Goal: Information Seeking & Learning: Find specific fact

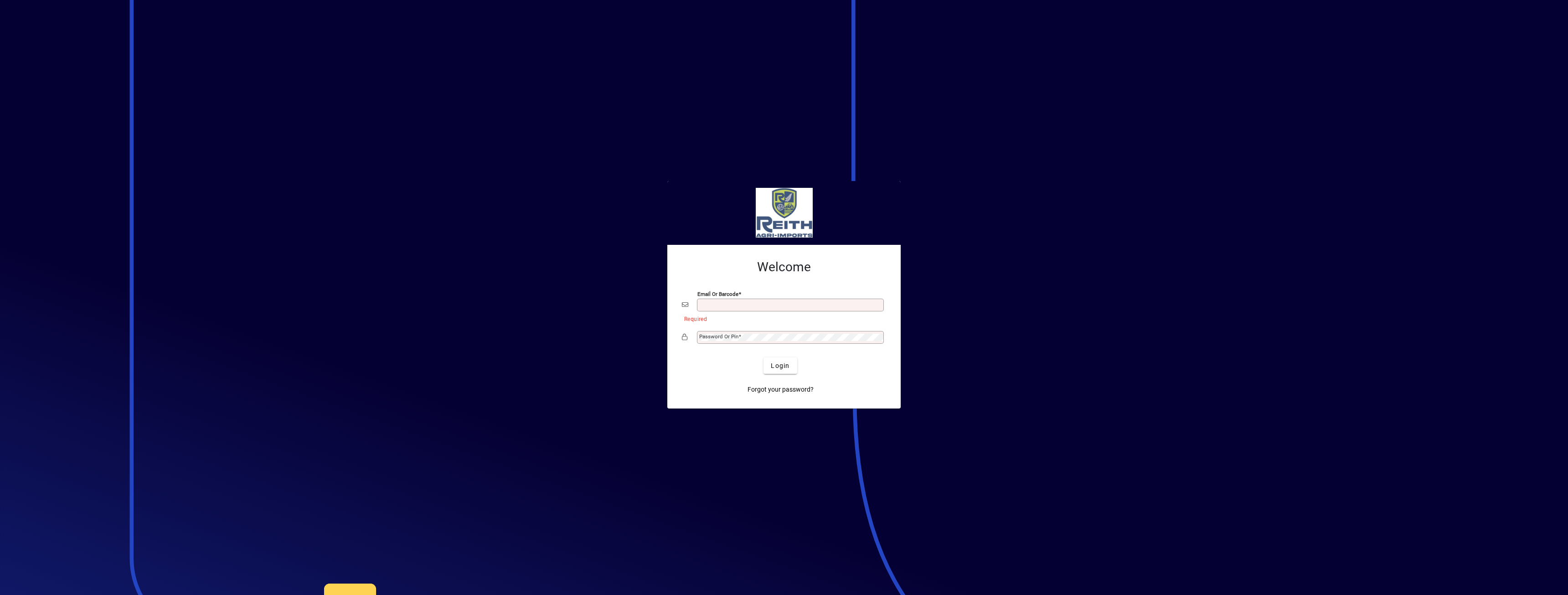
drag, startPoint x: 758, startPoint y: 310, endPoint x: 761, endPoint y: 299, distance: 11.4
click at [758, 309] on div "Email or Barcode" at bounding box center [790, 305] width 187 height 13
click at [761, 300] on div "Email or Barcode" at bounding box center [790, 305] width 187 height 13
click at [761, 302] on input "Email or Barcode" at bounding box center [791, 305] width 184 height 7
type input "**********"
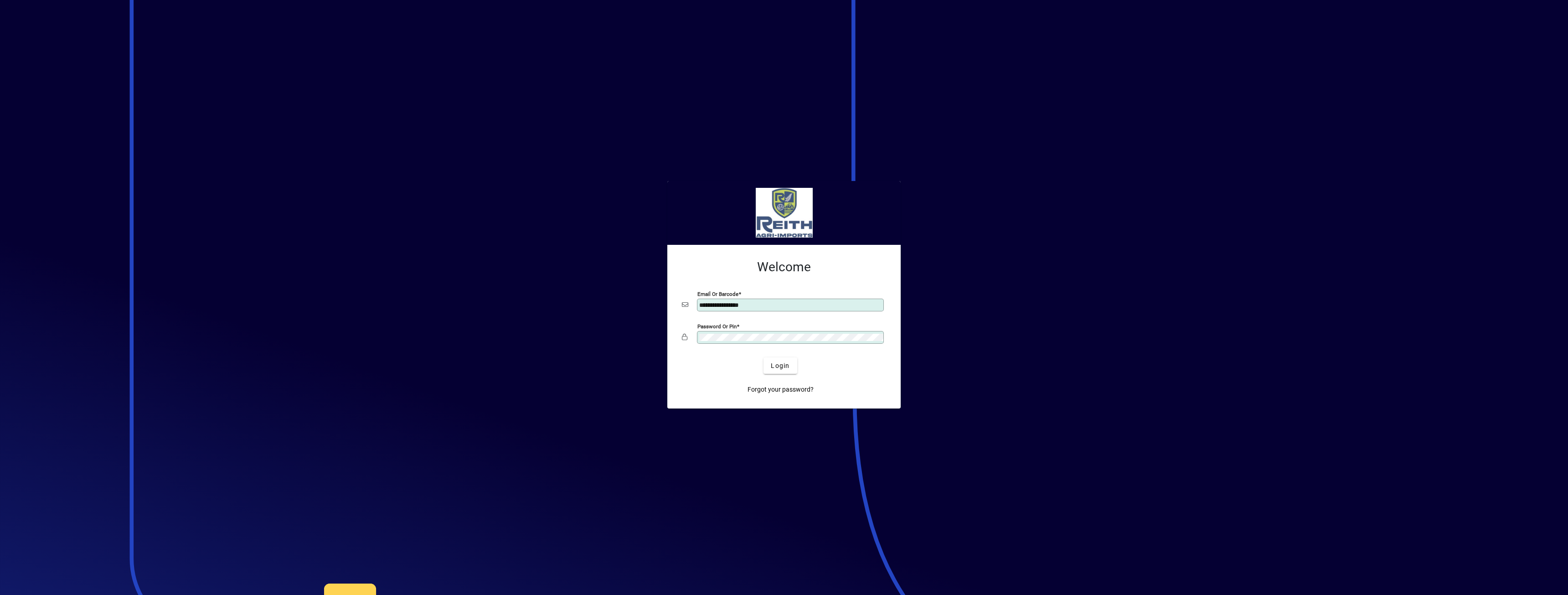
click at [763, 357] on button "Login" at bounding box center [780, 365] width 33 height 16
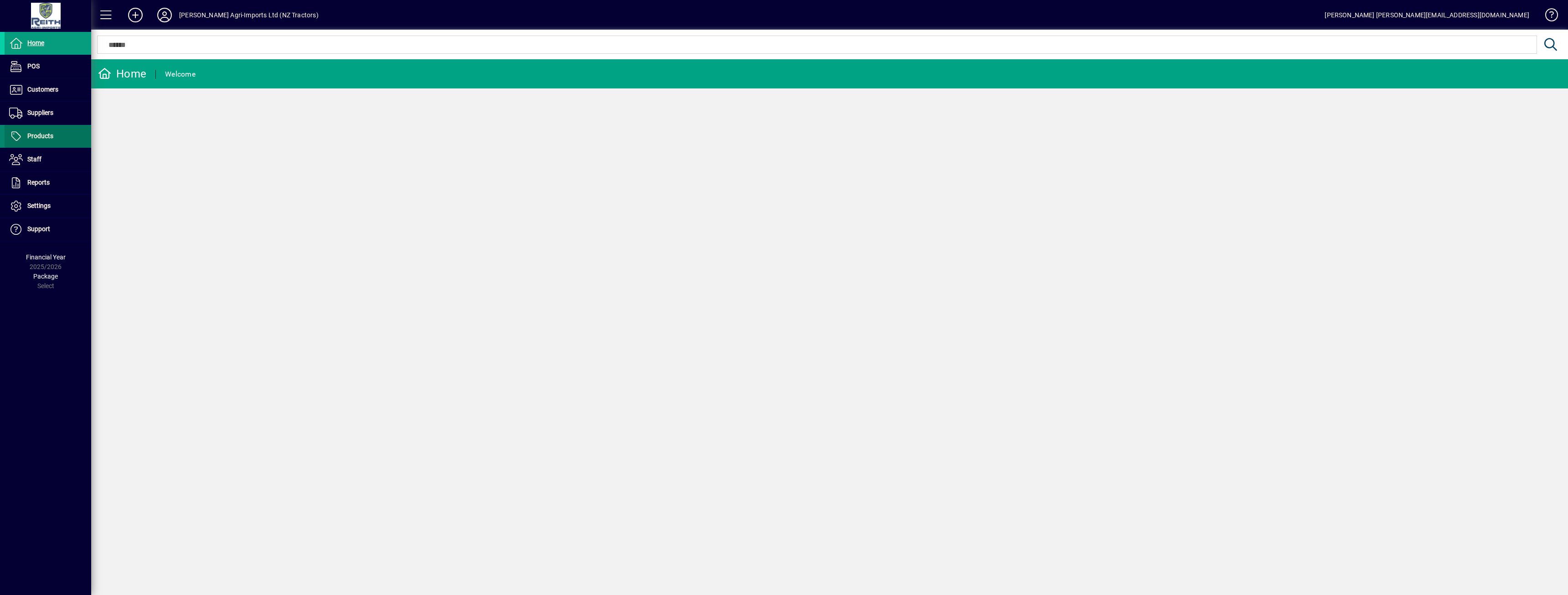
click at [58, 136] on span at bounding box center [47, 136] width 86 height 22
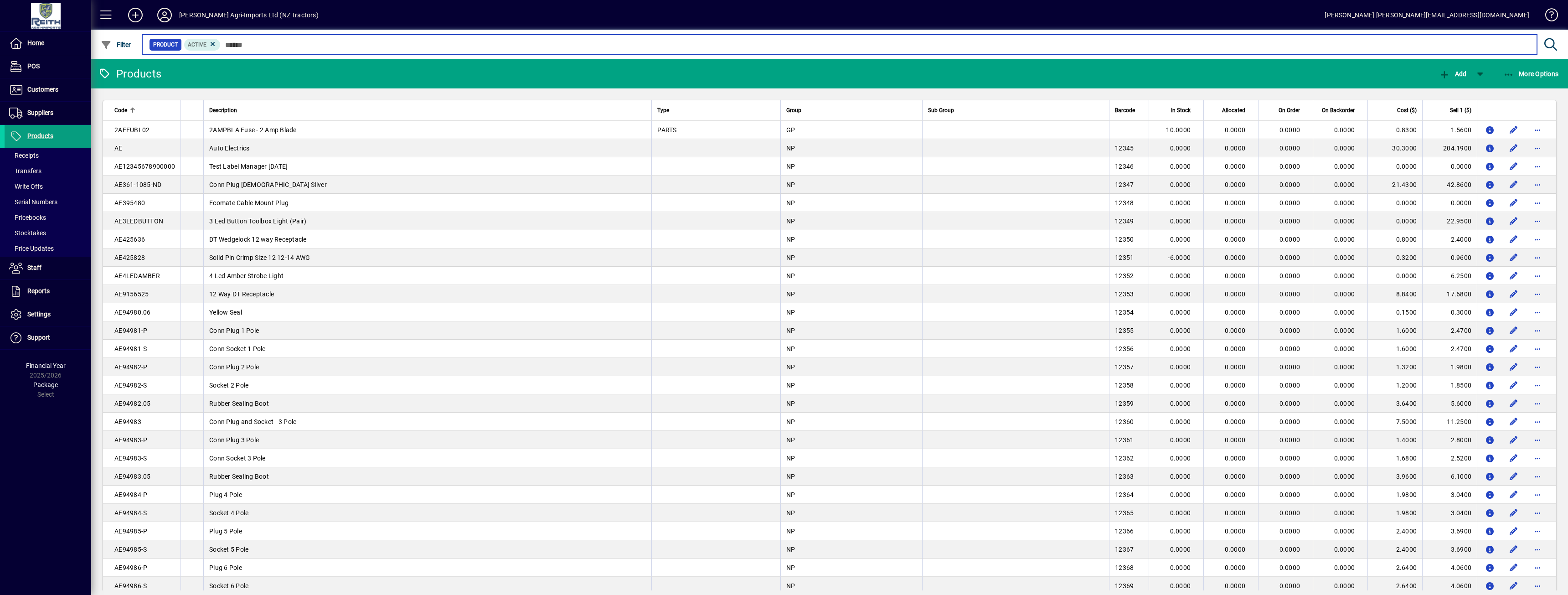
click at [244, 44] on input "text" at bounding box center [875, 44] width 1309 height 13
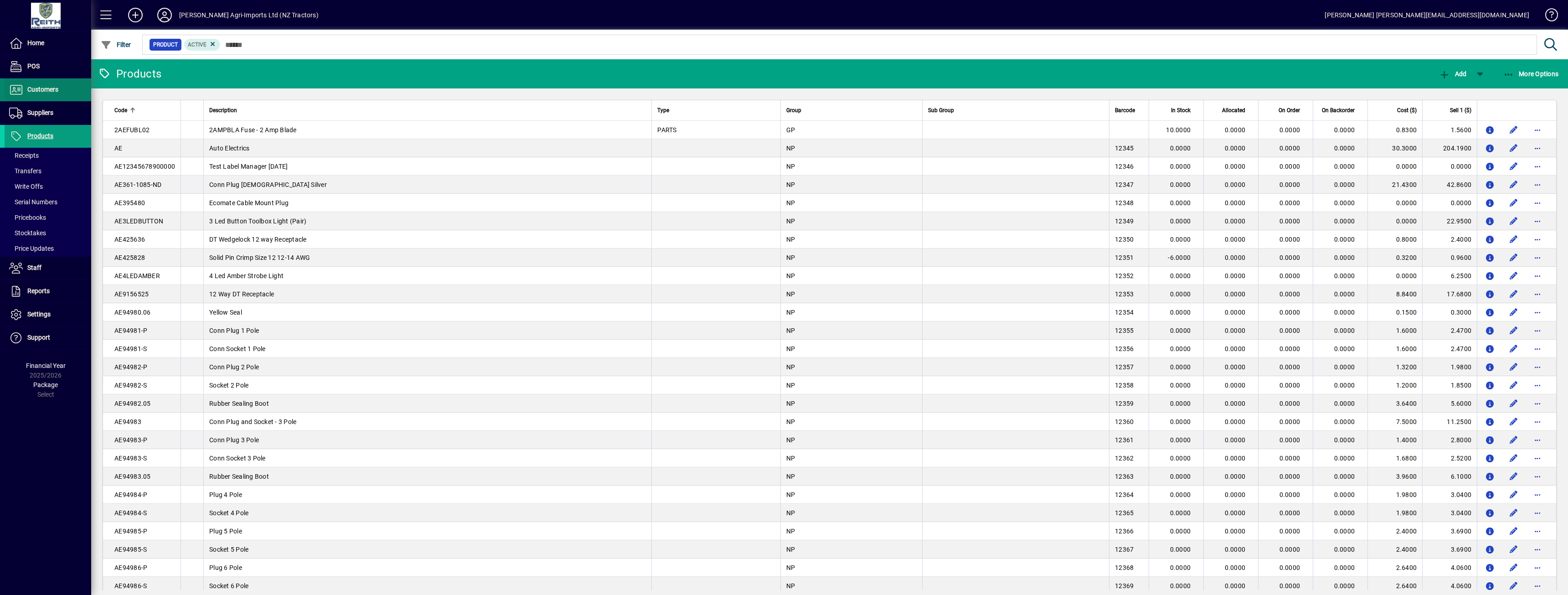
drag, startPoint x: 40, startPoint y: 90, endPoint x: 64, endPoint y: 85, distance: 24.5
click at [40, 90] on span "Customers" at bounding box center [43, 90] width 31 height 7
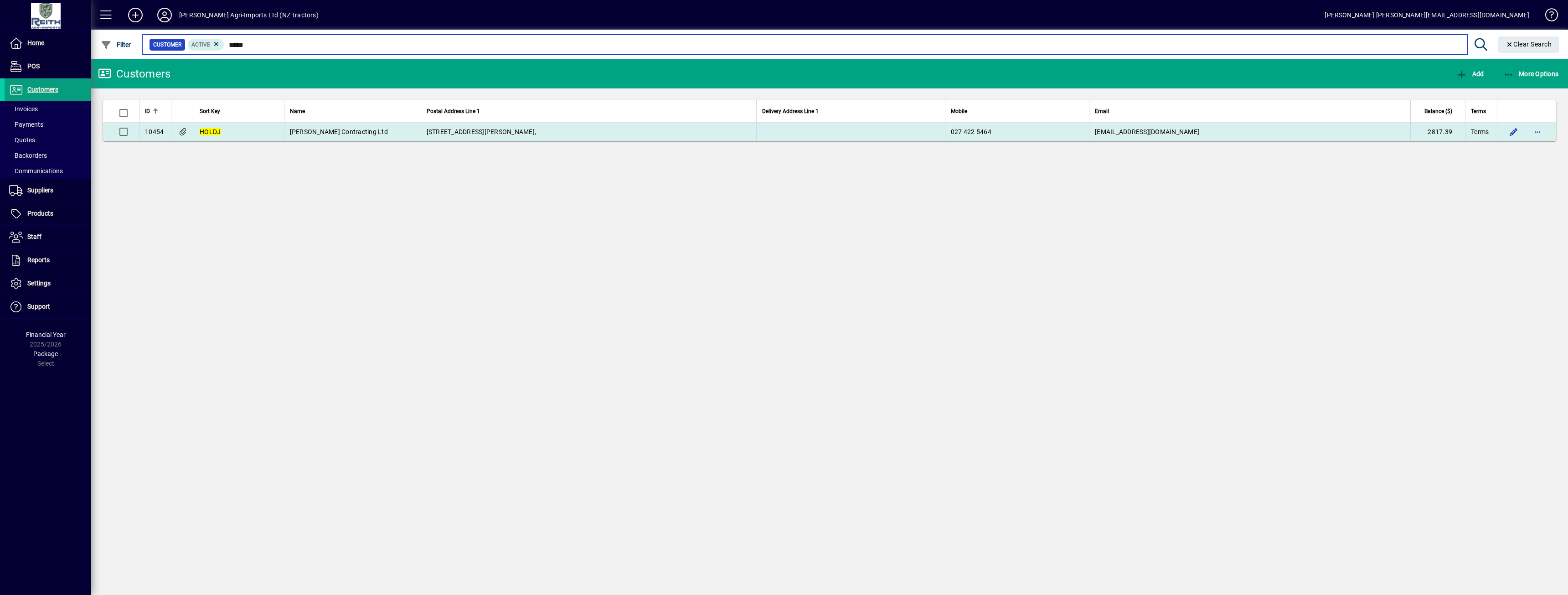
type input "*****"
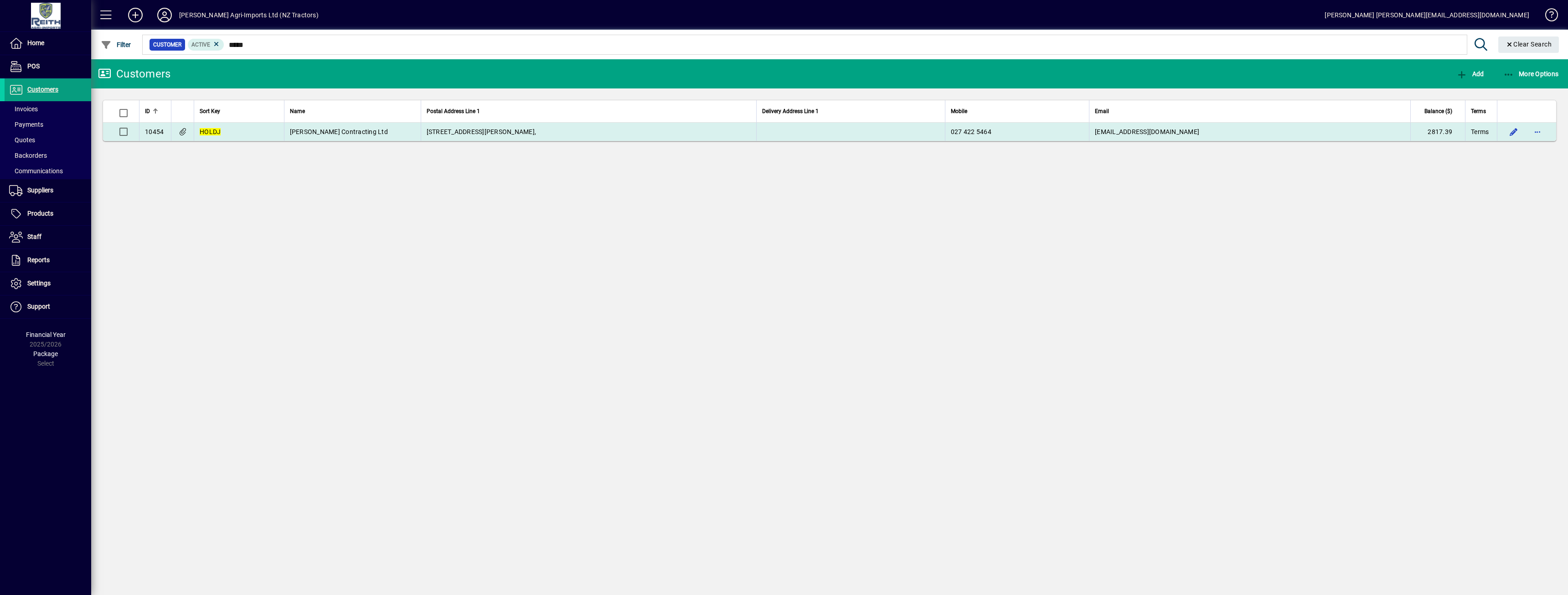
click at [394, 140] on td "[PERSON_NAME] Contracting Ltd" at bounding box center [352, 132] width 137 height 18
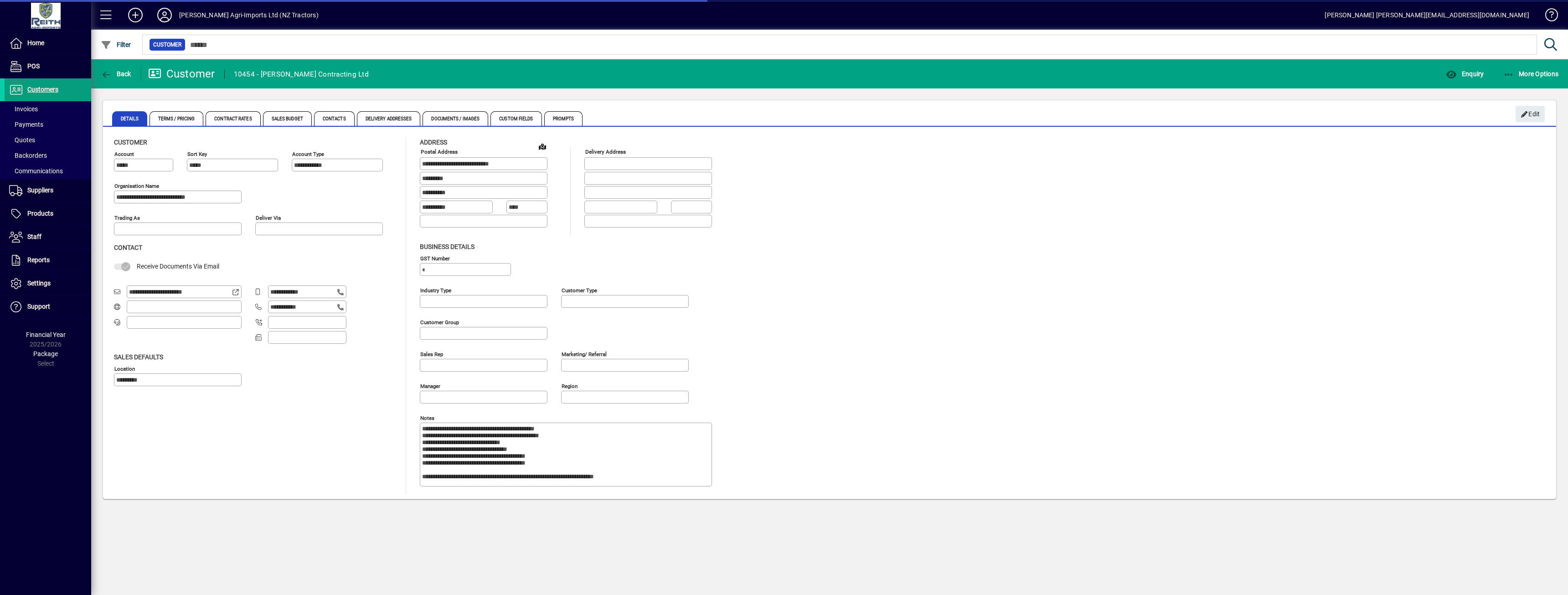
type input "**********"
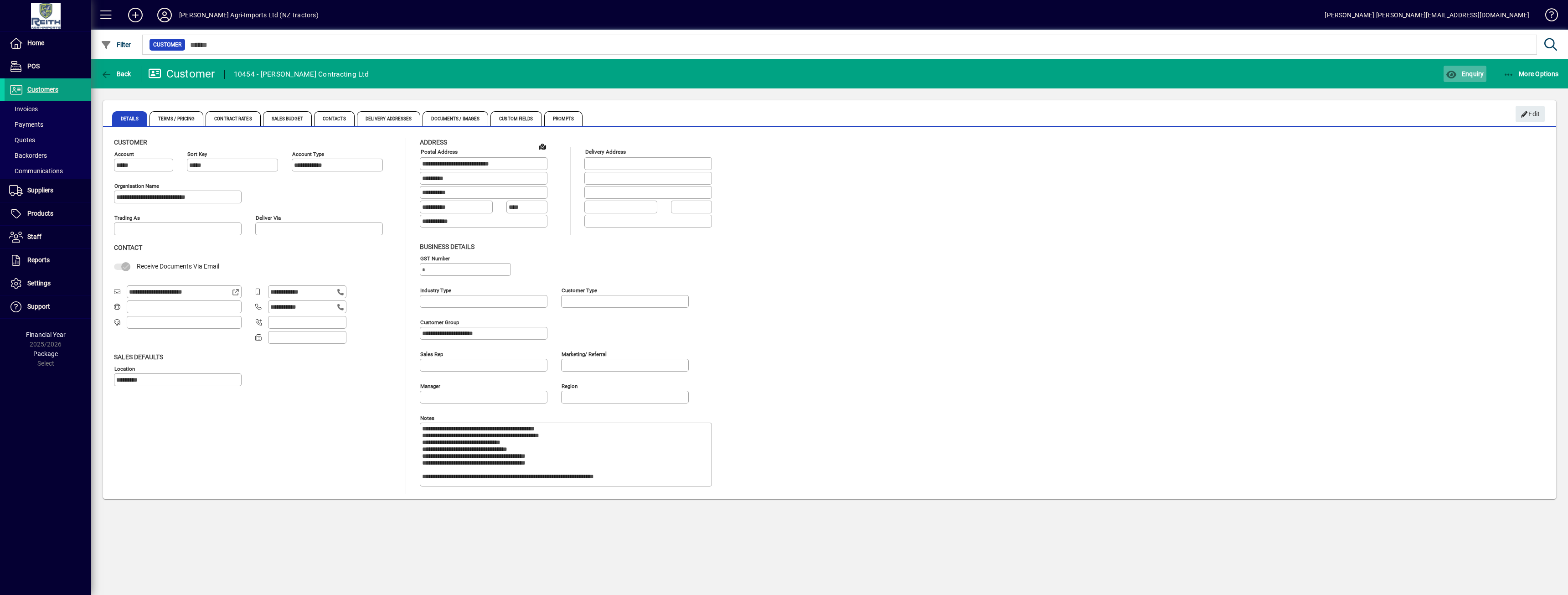
click at [1447, 70] on icon "button" at bounding box center [1451, 74] width 12 height 9
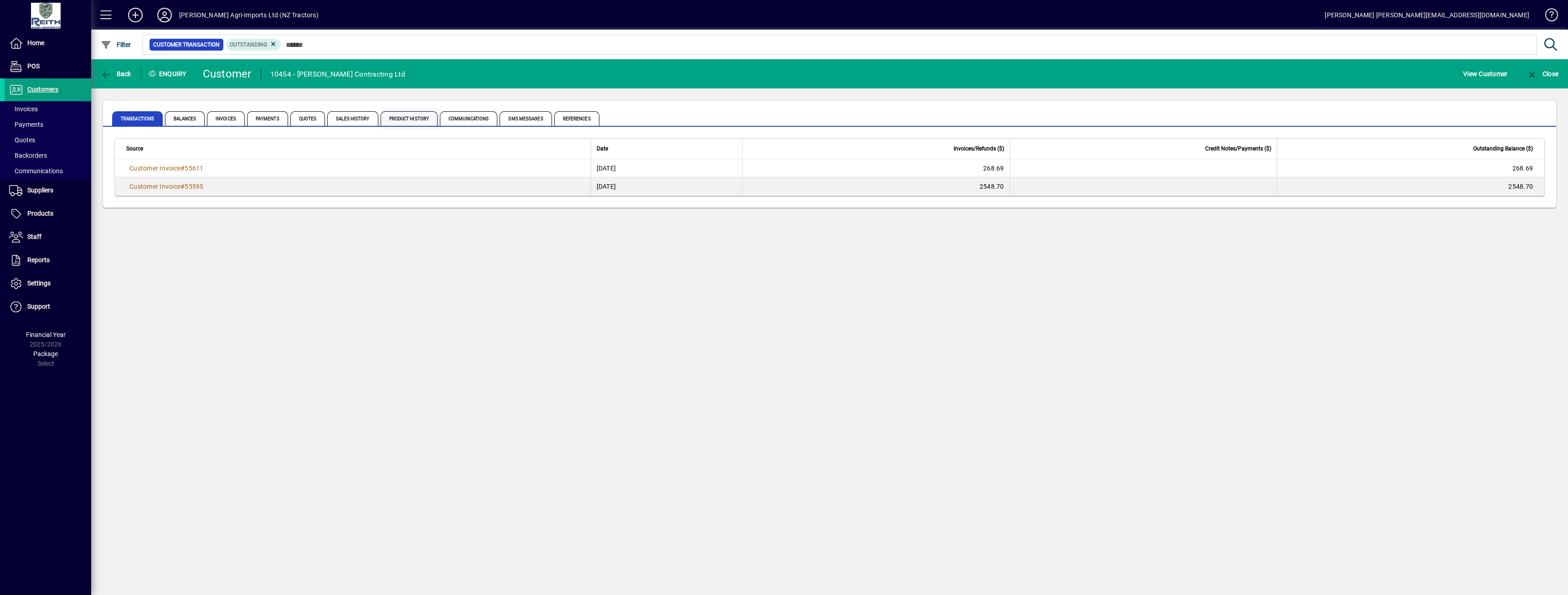
click at [391, 117] on span "Product History" at bounding box center [409, 119] width 57 height 15
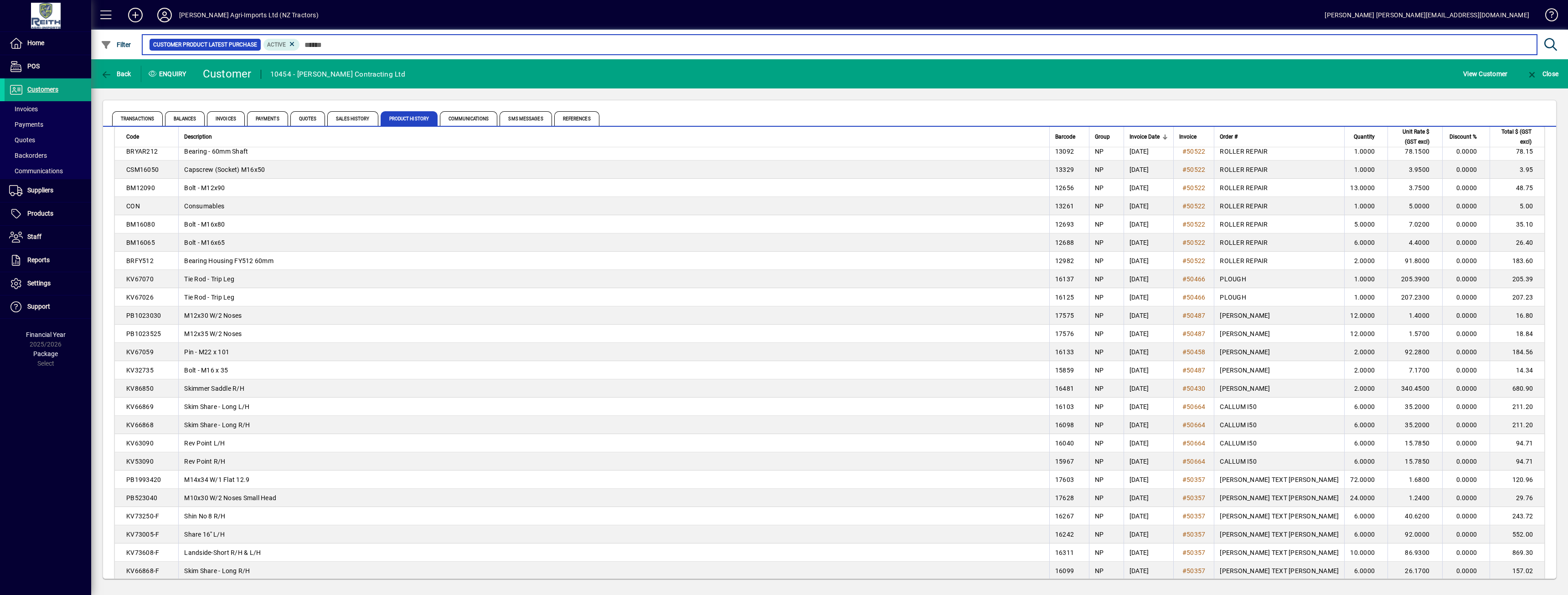
scroll to position [502, 0]
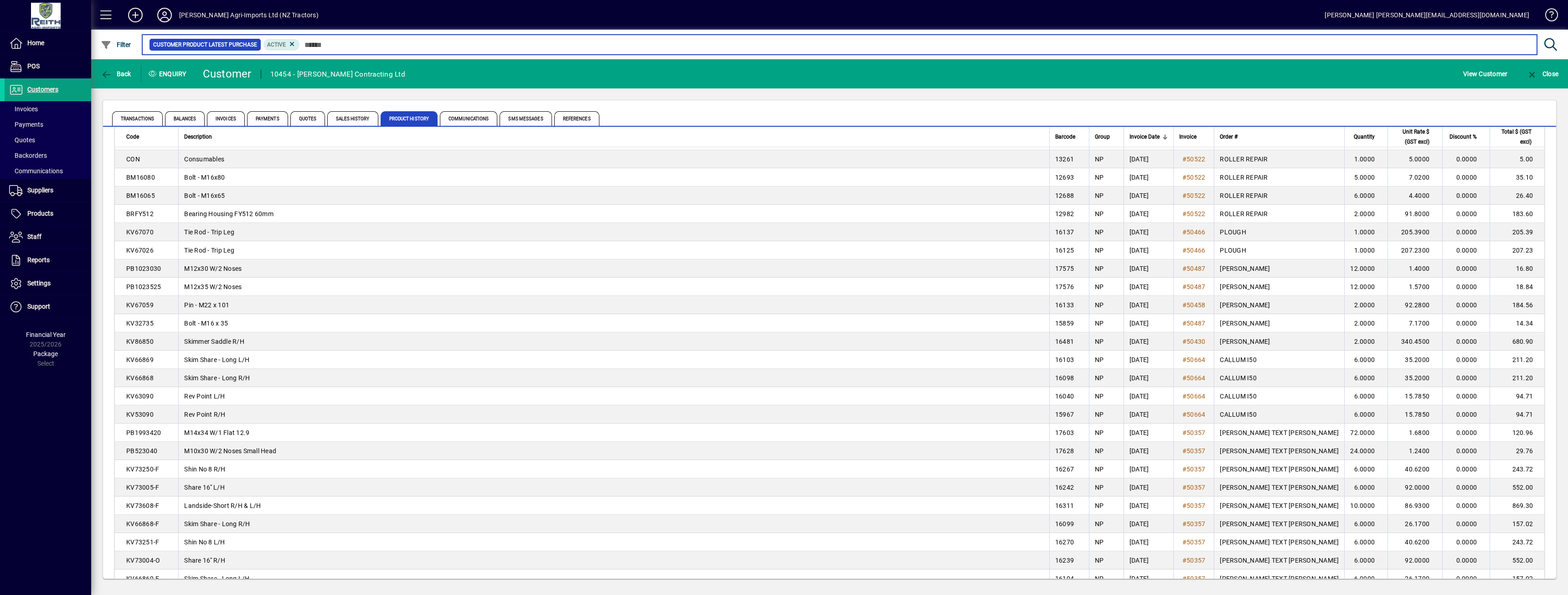
click at [438, 50] on input "text" at bounding box center [915, 44] width 1230 height 13
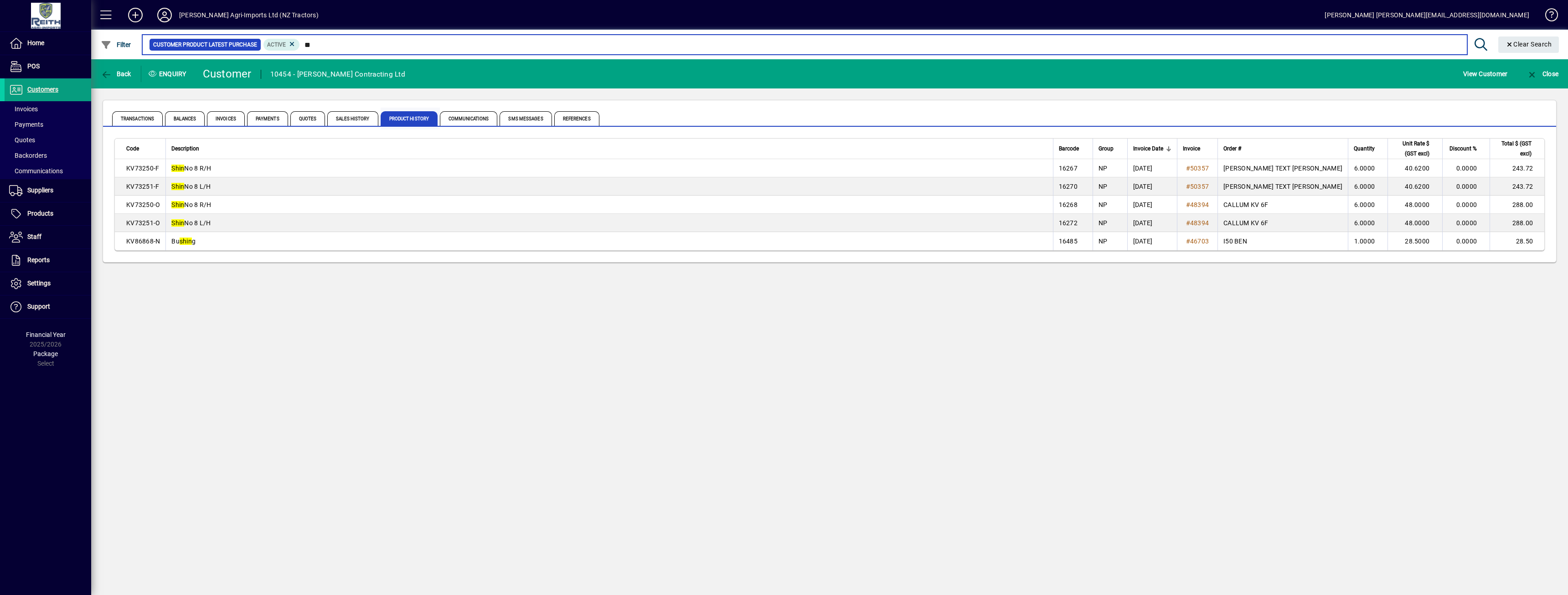
type input "*"
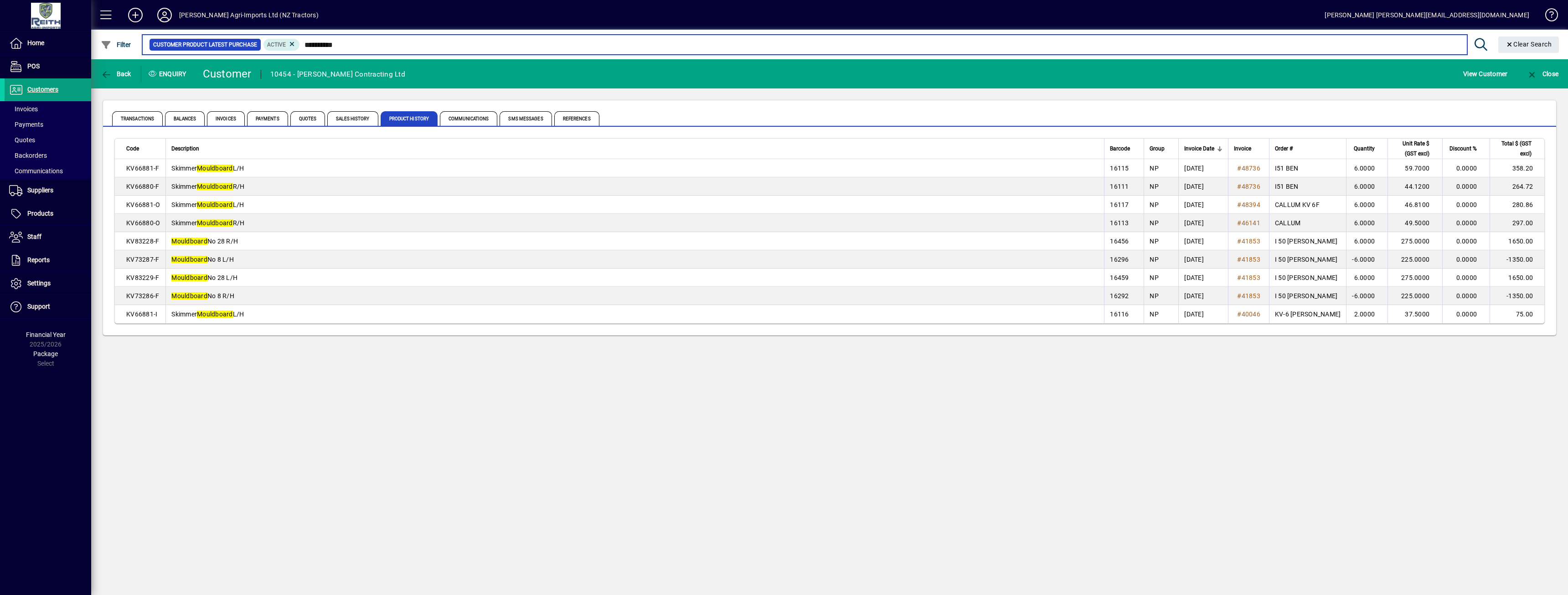
type input "**********"
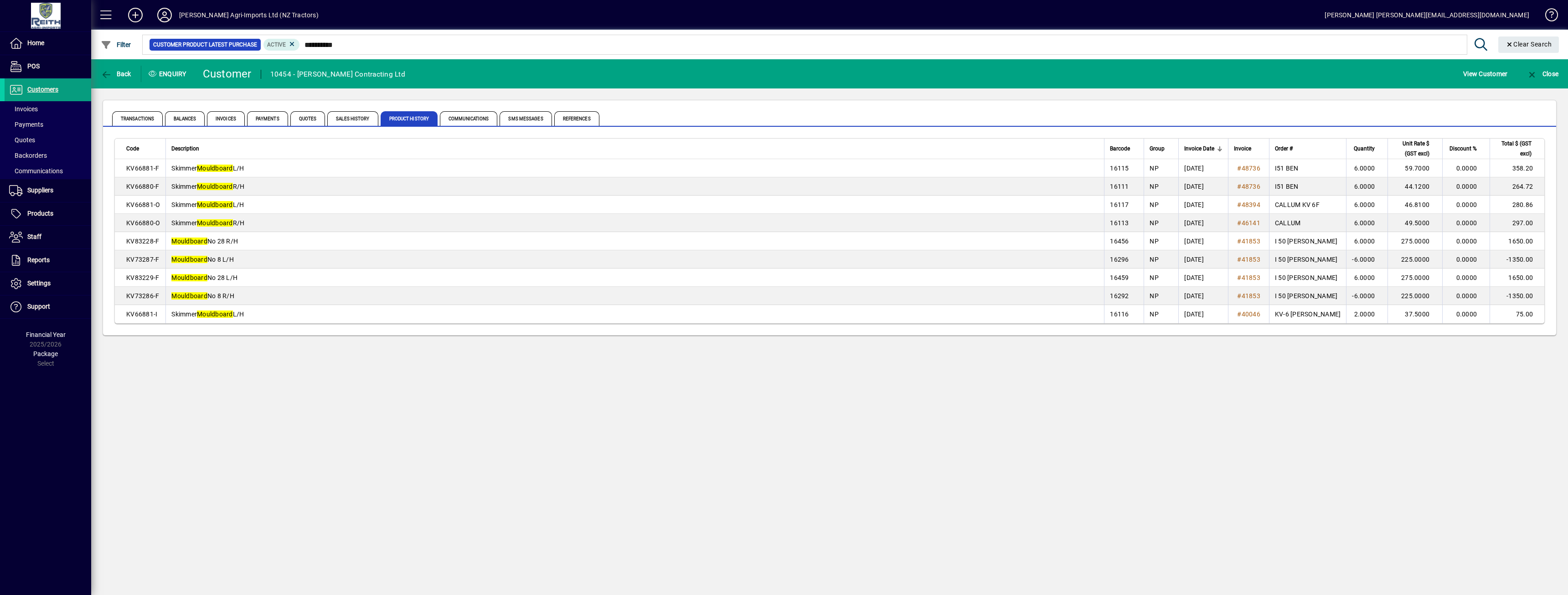
drag, startPoint x: 239, startPoint y: 244, endPoint x: 195, endPoint y: 249, distance: 44.3
click at [195, 249] on td "Mouldboard No 28 R/H" at bounding box center [635, 241] width 939 height 18
